Goal: Transaction & Acquisition: Purchase product/service

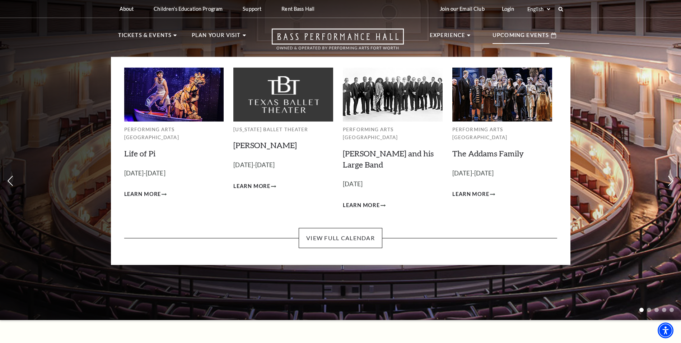
click at [489, 101] on img at bounding box center [503, 95] width 100 height 54
click at [477, 190] on span "Learn More" at bounding box center [471, 194] width 37 height 9
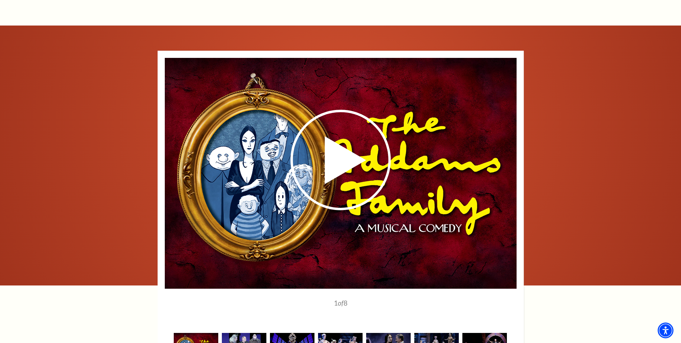
scroll to position [999, 0]
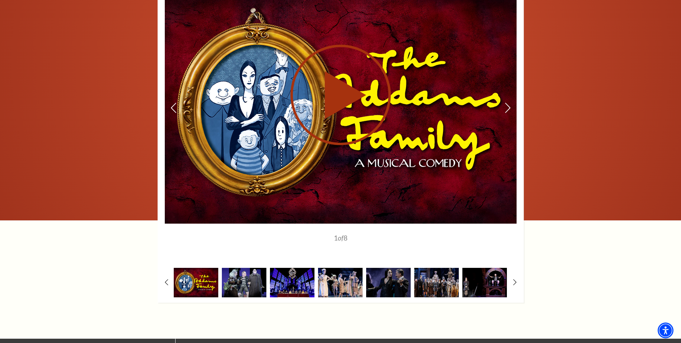
click at [341, 107] on use at bounding box center [341, 95] width 101 height 101
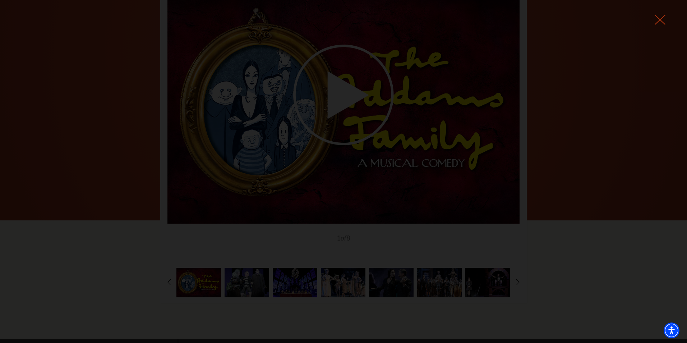
click at [658, 22] on use at bounding box center [660, 20] width 11 height 10
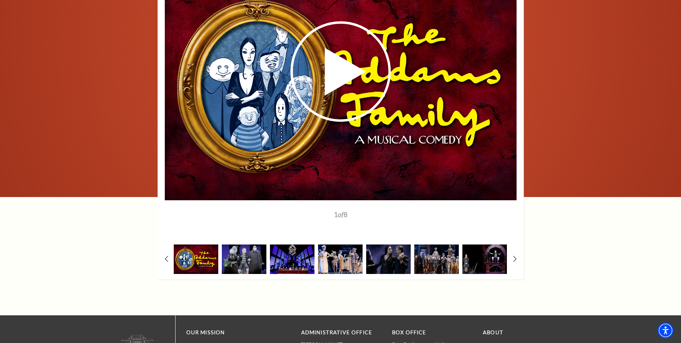
scroll to position [1035, 0]
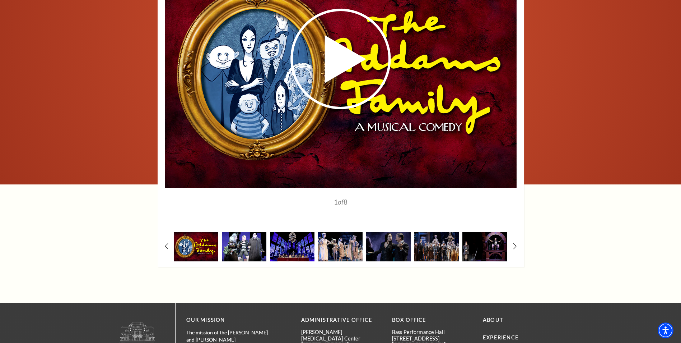
click at [231, 249] on img at bounding box center [244, 246] width 45 height 29
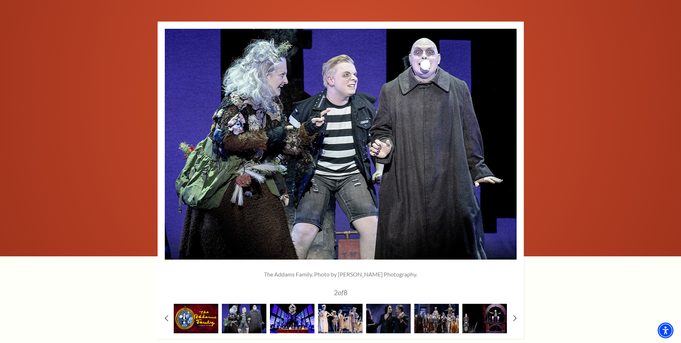
scroll to position [0, 0]
click at [300, 322] on img at bounding box center [292, 318] width 45 height 29
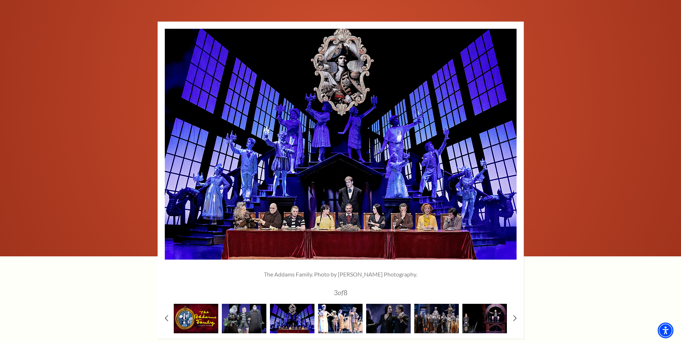
click at [326, 317] on img at bounding box center [340, 318] width 45 height 29
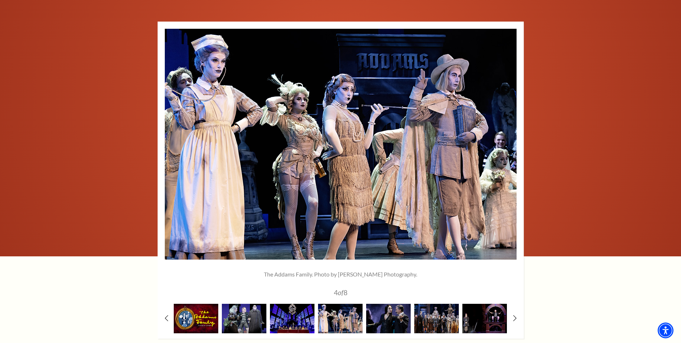
click at [383, 307] on img at bounding box center [388, 318] width 45 height 29
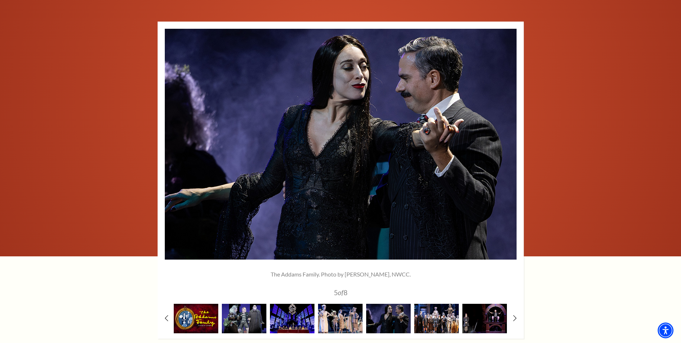
click at [420, 310] on img at bounding box center [437, 318] width 45 height 29
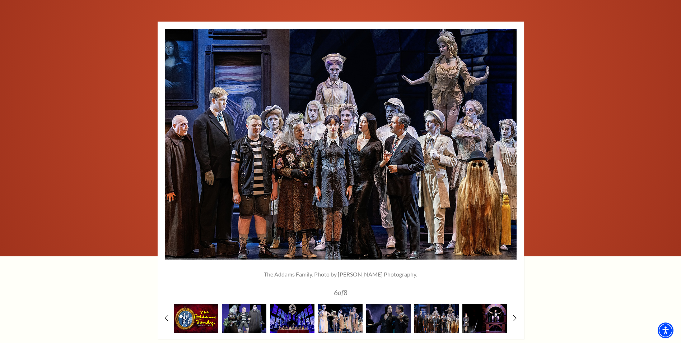
click at [485, 309] on img at bounding box center [485, 318] width 45 height 29
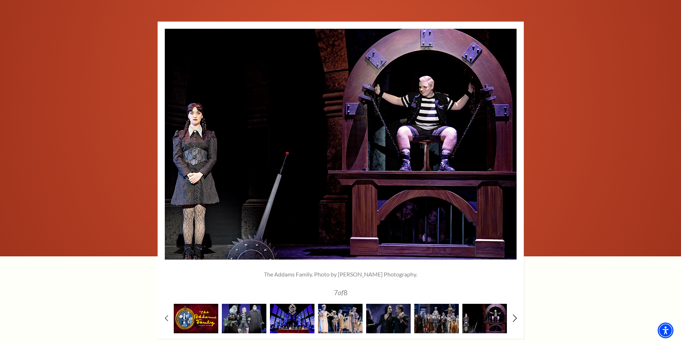
click at [513, 318] on icon at bounding box center [515, 318] width 5 height 8
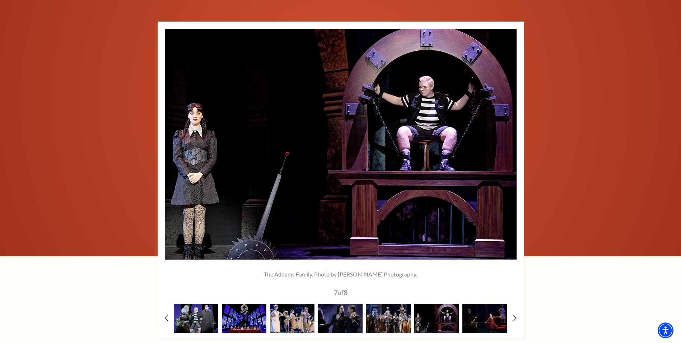
click at [499, 320] on img at bounding box center [485, 318] width 45 height 29
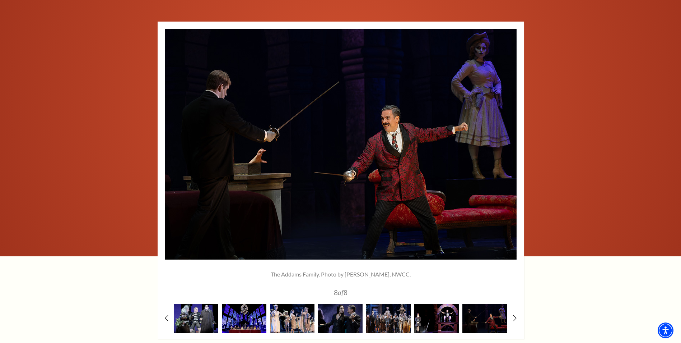
click at [443, 318] on img at bounding box center [437, 318] width 45 height 29
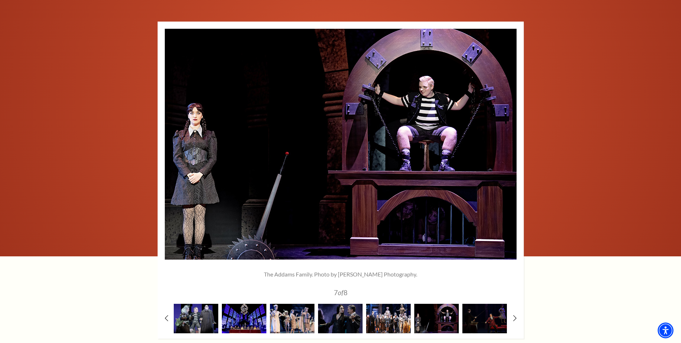
click at [390, 324] on img at bounding box center [388, 318] width 45 height 29
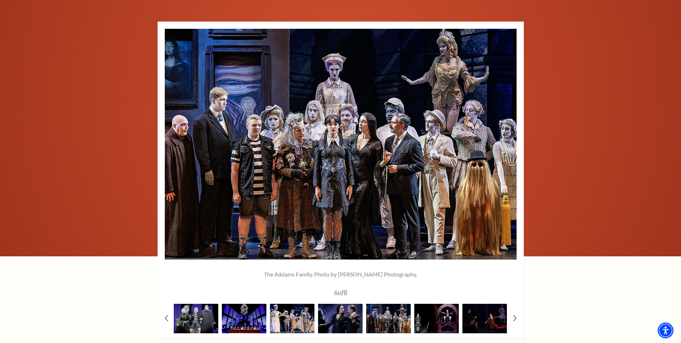
click at [346, 326] on img at bounding box center [340, 318] width 45 height 29
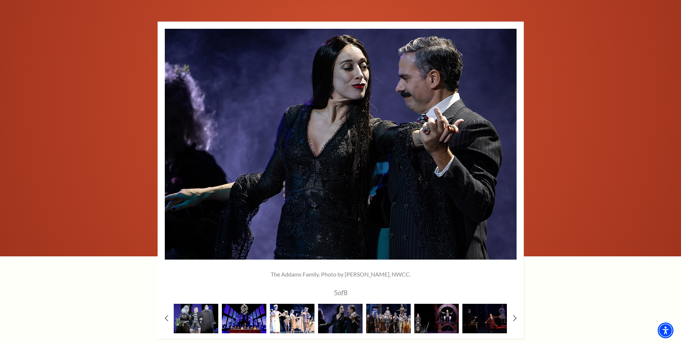
click at [298, 321] on img at bounding box center [292, 318] width 45 height 29
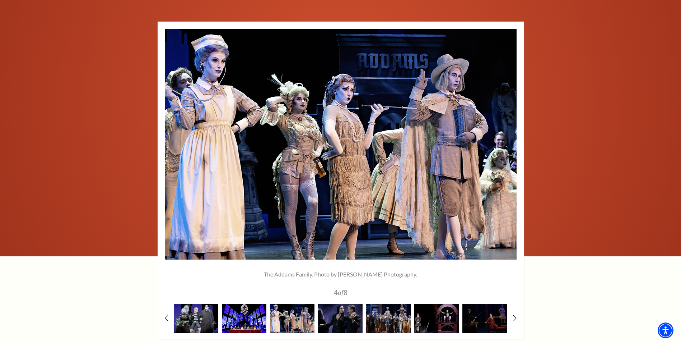
click at [238, 322] on img at bounding box center [244, 318] width 45 height 29
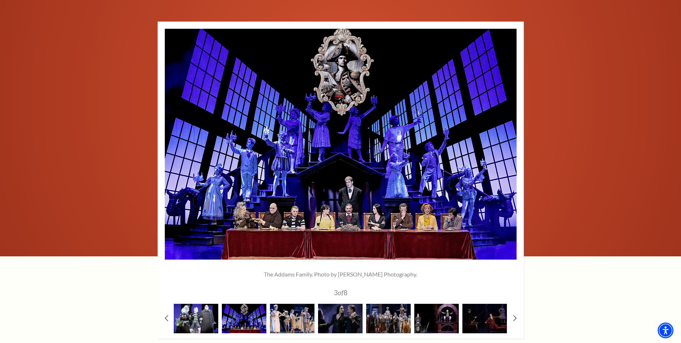
click at [199, 320] on img at bounding box center [196, 318] width 45 height 29
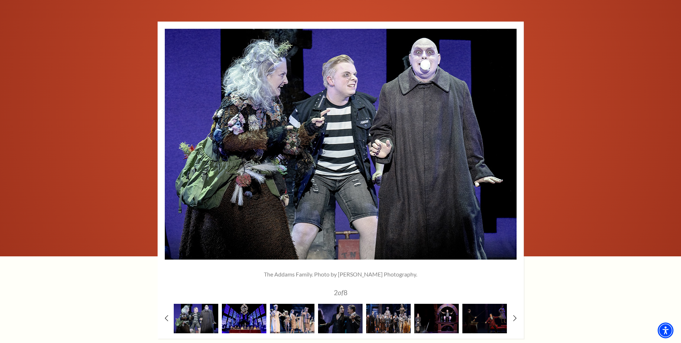
click at [163, 317] on div "1" at bounding box center [341, 180] width 366 height 317
click at [167, 318] on icon at bounding box center [166, 318] width 5 height 8
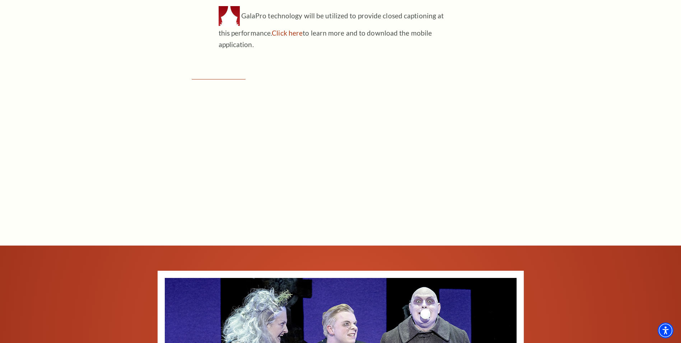
scroll to position [712, 0]
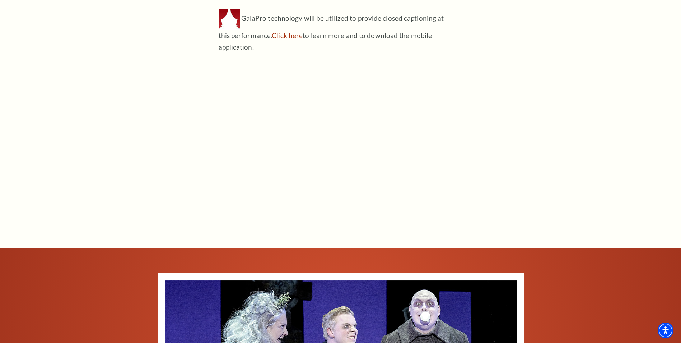
click at [568, 97] on div "Connect with us on Tickets & Events / The Addams Family Overview OCTOBER 24-26,…" at bounding box center [340, 153] width 681 height 871
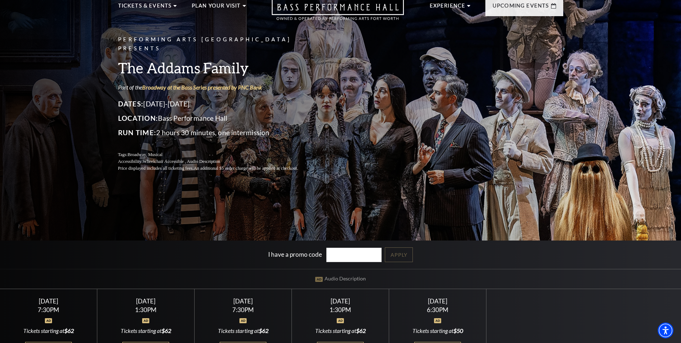
scroll to position [0, 0]
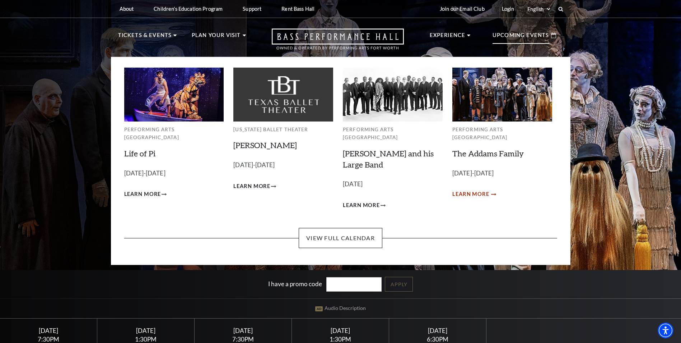
click at [472, 190] on span "Learn More" at bounding box center [471, 194] width 37 height 9
click at [324, 231] on link "View Full Calendar" at bounding box center [341, 238] width 84 height 20
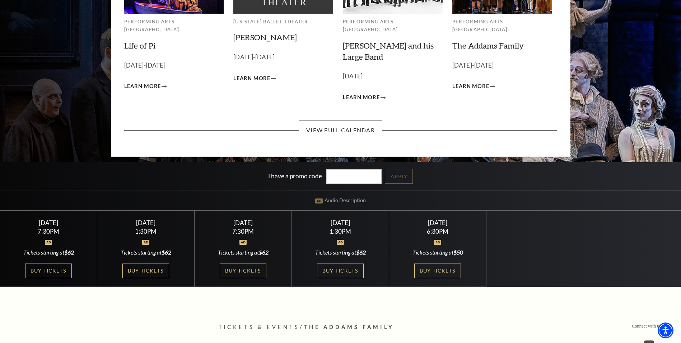
scroll to position [180, 0]
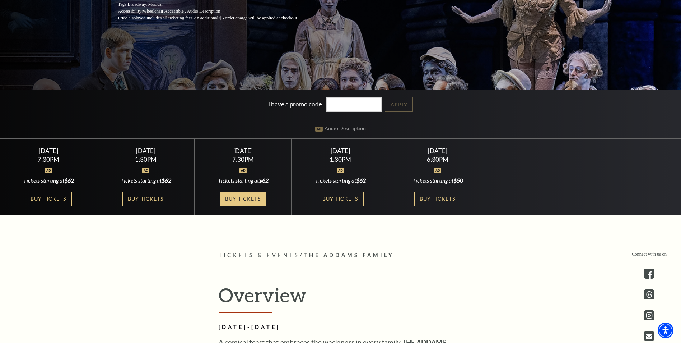
click at [247, 199] on link "Buy Tickets" at bounding box center [243, 198] width 47 height 15
click at [248, 199] on link "Buy Tickets" at bounding box center [243, 198] width 47 height 15
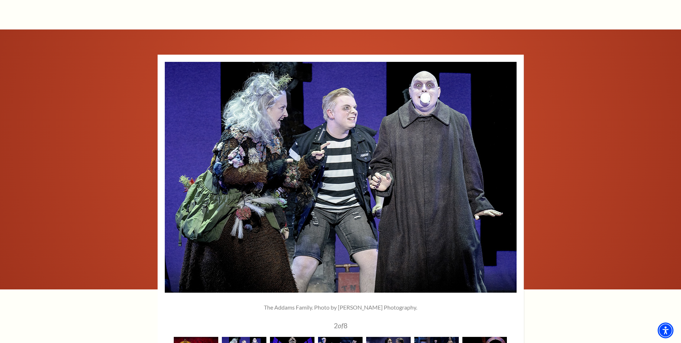
scroll to position [934, 0]
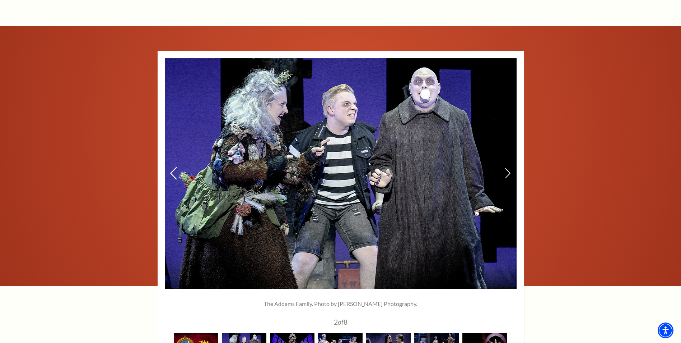
click at [172, 174] on icon at bounding box center [174, 173] width 8 height 13
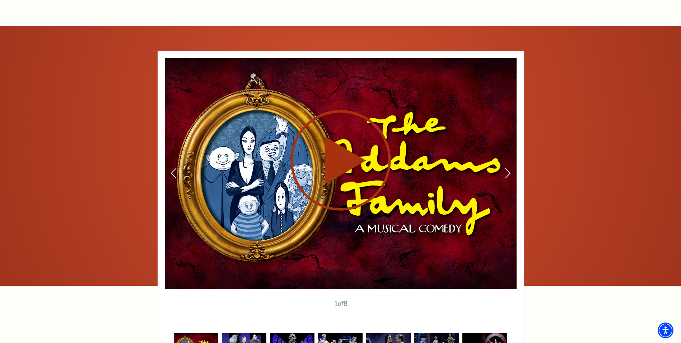
click at [504, 172] on div at bounding box center [341, 160] width 352 height 204
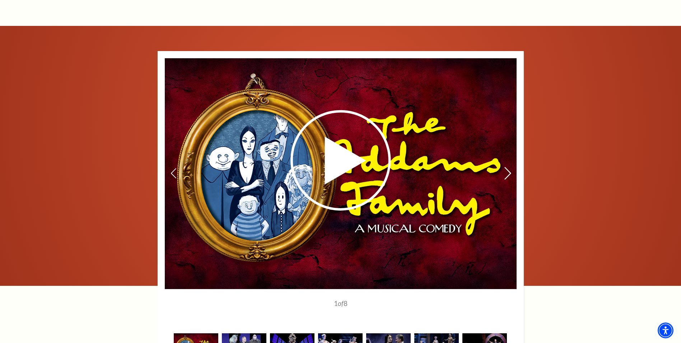
click at [507, 173] on icon at bounding box center [508, 173] width 8 height 13
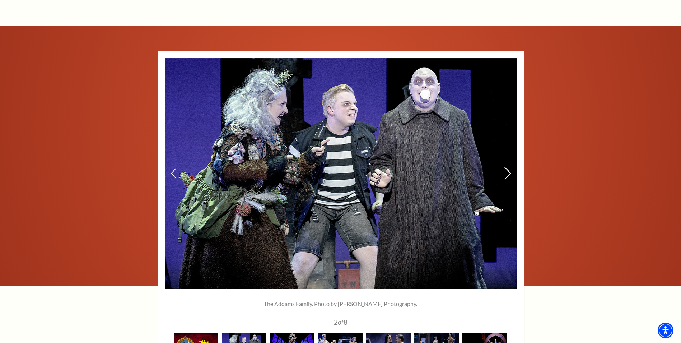
click at [508, 174] on icon at bounding box center [508, 173] width 8 height 13
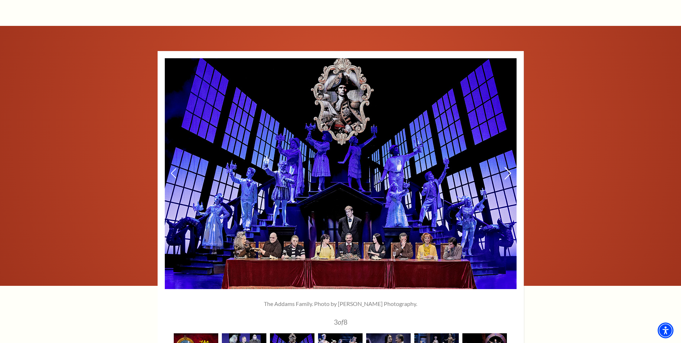
click at [508, 174] on icon at bounding box center [508, 173] width 8 height 13
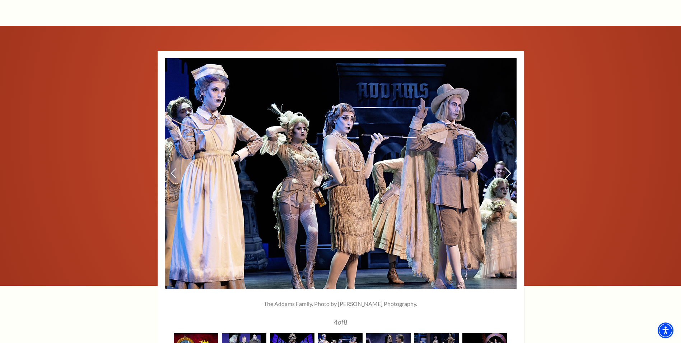
click at [508, 174] on icon at bounding box center [508, 173] width 8 height 13
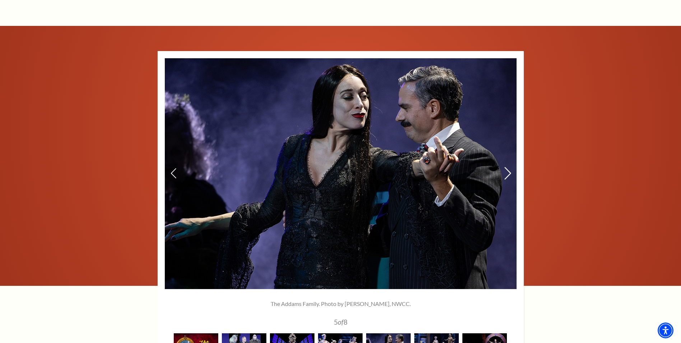
click at [508, 174] on icon at bounding box center [508, 173] width 8 height 13
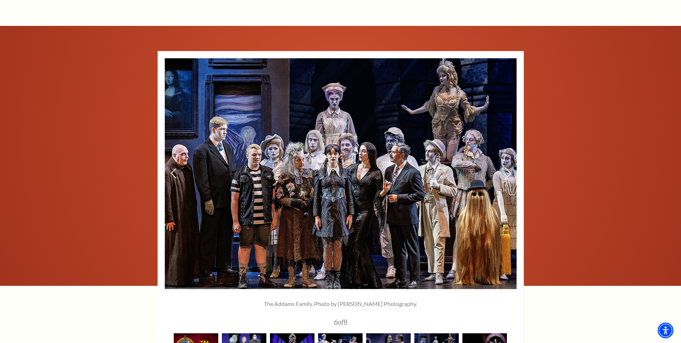
click at [510, 172] on use at bounding box center [508, 173] width 6 height 13
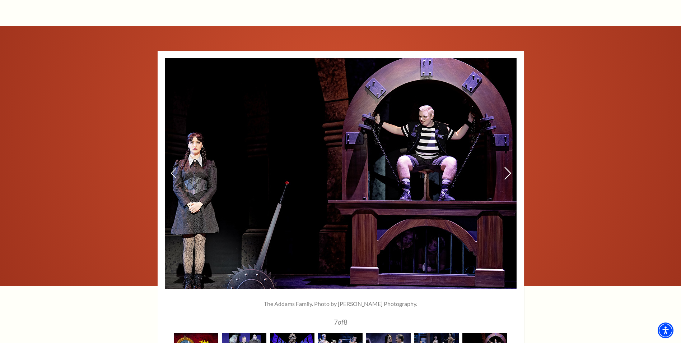
click at [509, 172] on icon at bounding box center [508, 173] width 8 height 13
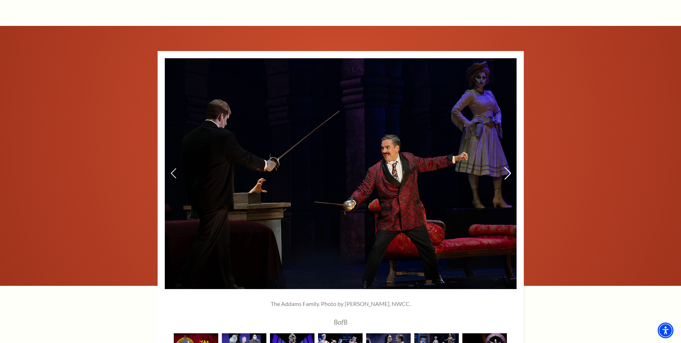
click at [509, 172] on icon at bounding box center [508, 173] width 8 height 13
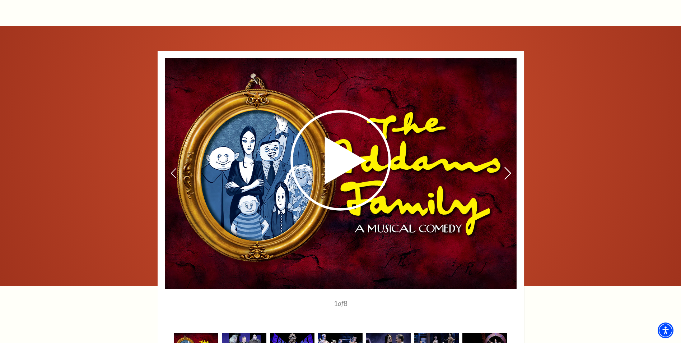
click at [509, 172] on icon at bounding box center [508, 173] width 8 height 13
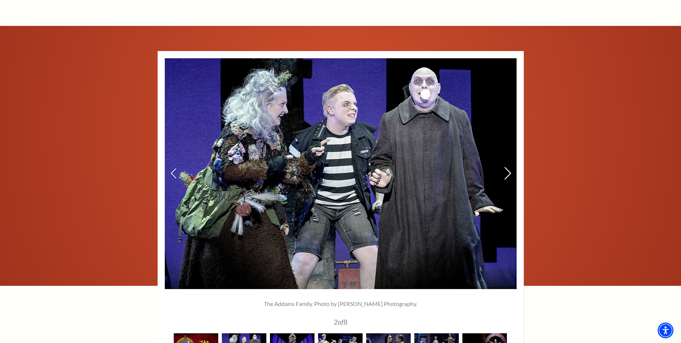
click at [509, 172] on icon at bounding box center [508, 173] width 8 height 13
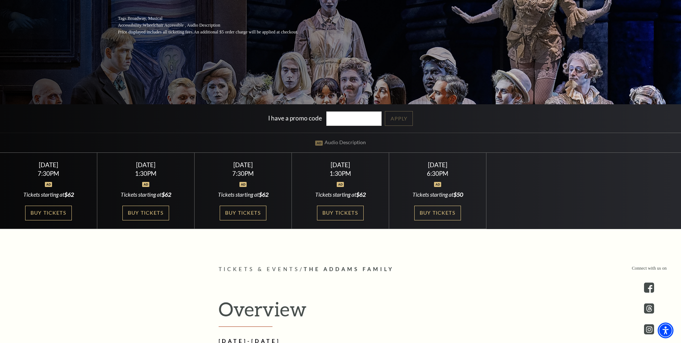
scroll to position [216, 0]
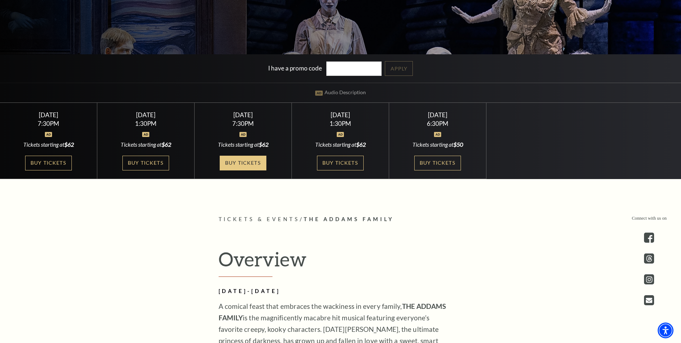
click at [236, 164] on link "Buy Tickets" at bounding box center [243, 163] width 47 height 15
